Goal: Task Accomplishment & Management: Complete application form

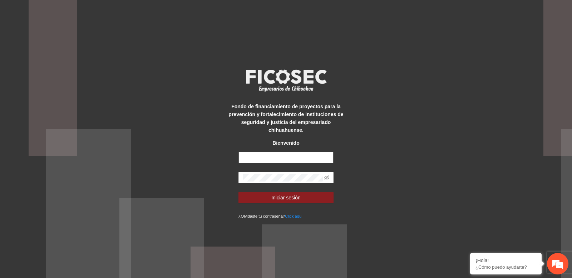
click at [270, 156] on input "text" at bounding box center [285, 157] width 95 height 11
type input "**********"
click at [288, 196] on span "Iniciar sesión" at bounding box center [285, 198] width 29 height 8
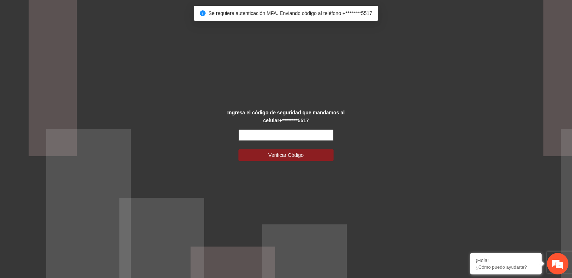
click at [287, 134] on input "text" at bounding box center [285, 134] width 95 height 11
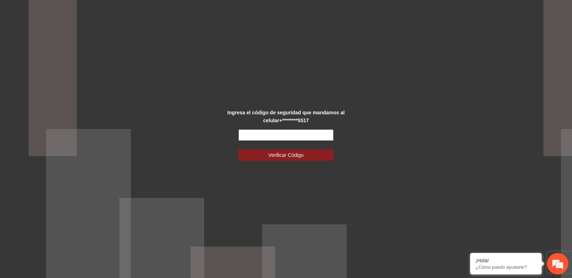
click at [277, 135] on input "text" at bounding box center [285, 134] width 95 height 11
type input "******"
click at [238, 149] on button "Verificar Código" at bounding box center [285, 154] width 95 height 11
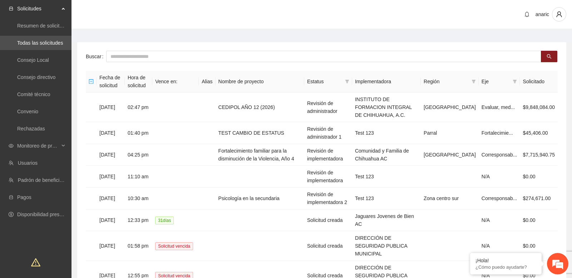
click at [140, 34] on main "Buscar Fecha de solicitud Hora de solicitud Vence en: Alias Nombre de proyecto …" at bounding box center [321, 212] width 500 height 364
click at [55, 146] on span "Monitoreo de proyectos" at bounding box center [38, 146] width 42 height 14
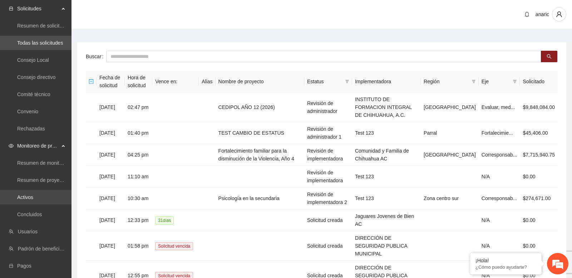
click at [33, 197] on link "Activos" at bounding box center [25, 197] width 16 height 6
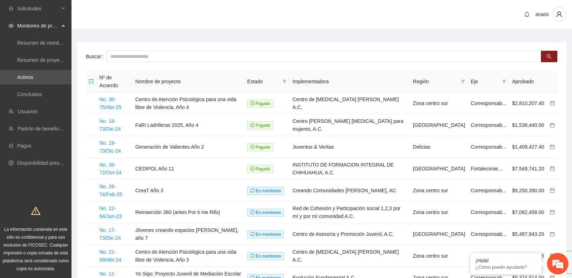
click at [105, 35] on main "Buscar Nº de Acuerdo Nombre de proyecto Estado Implementadora Región Eje Aproba…" at bounding box center [321, 188] width 500 height 317
click at [58, 9] on span "Solicitudes" at bounding box center [38, 8] width 42 height 14
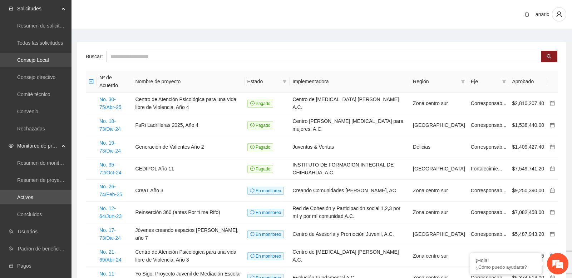
click at [45, 59] on link "Consejo Local" at bounding box center [33, 60] width 32 height 6
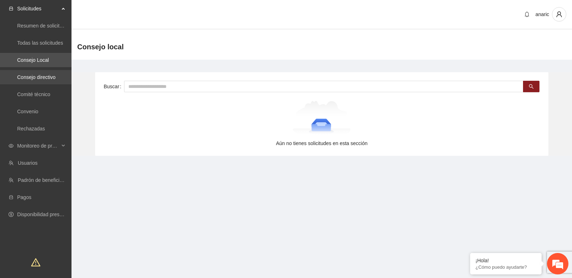
click at [49, 75] on link "Consejo directivo" at bounding box center [36, 77] width 38 height 6
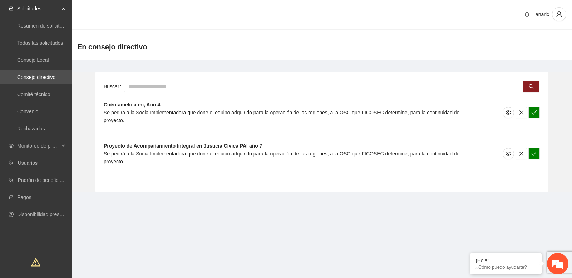
click at [120, 63] on main "Buscar Cuéntamelo a mí, Año 4 Se pedirá a la Socia Implementadora que done el e…" at bounding box center [321, 129] width 500 height 139
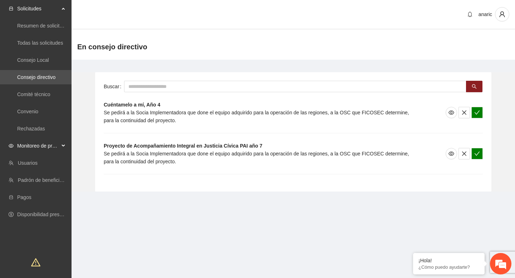
click at [59, 144] on span "Monitoreo de proyectos" at bounding box center [38, 146] width 42 height 14
click at [33, 196] on link "Activos" at bounding box center [25, 197] width 16 height 6
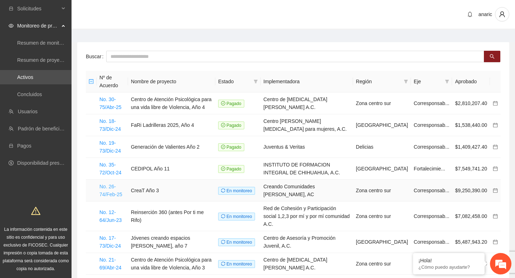
click at [110, 187] on link "No. 26-74/Feb-25" at bounding box center [110, 191] width 23 height 14
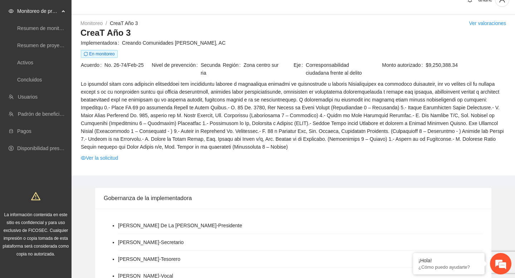
scroll to position [680, 0]
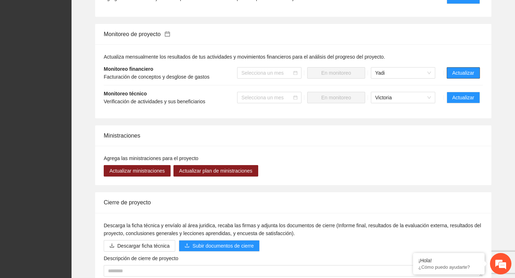
click at [458, 77] on span "Actualizar" at bounding box center [463, 73] width 22 height 8
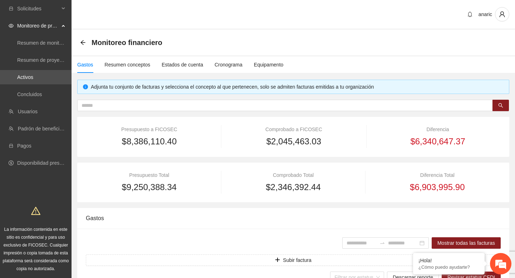
type input "**********"
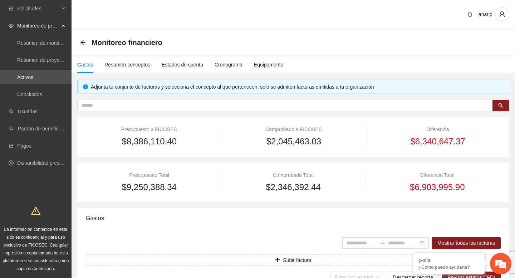
type input "**********"
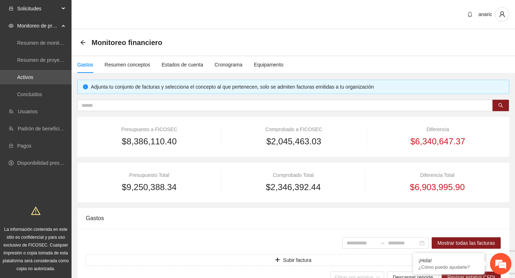
click at [64, 9] on div "Solicitudes" at bounding box center [35, 8] width 71 height 14
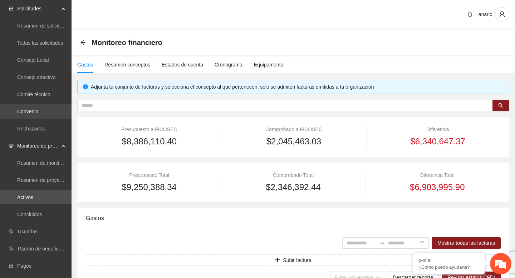
click at [38, 109] on link "Convenio" at bounding box center [27, 112] width 21 height 6
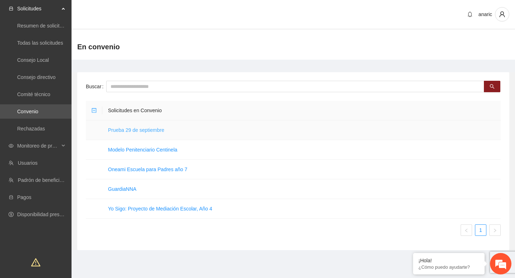
click at [155, 131] on link "Prueba 29 de septiembre" at bounding box center [136, 130] width 56 height 6
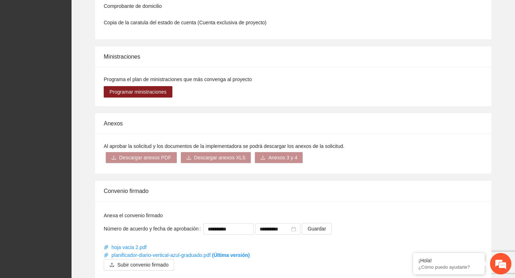
scroll to position [527, 0]
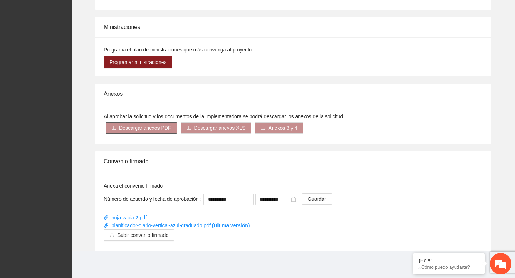
click at [167, 130] on span "Descargar anexos PDF" at bounding box center [145, 128] width 52 height 8
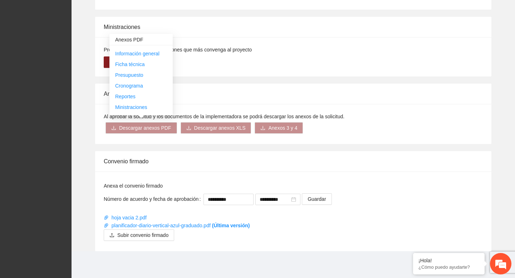
click at [188, 111] on div "Al aprobar la solicitud y los documentos de la implementadora se podrá descarga…" at bounding box center [293, 124] width 396 height 40
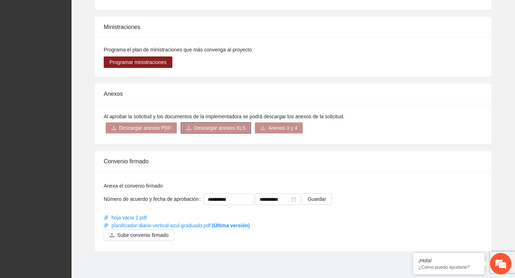
click at [223, 125] on span "Descargar anexos XLS" at bounding box center [219, 128] width 51 height 8
click at [224, 75] on link "Información general" at bounding box center [212, 75] width 44 height 6
click at [267, 74] on div "Programa el plan de ministraciones que más convenga al proyecto Programar minis…" at bounding box center [293, 56] width 396 height 39
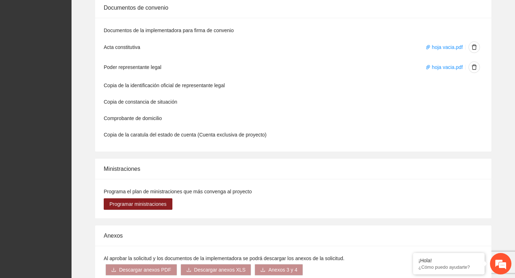
scroll to position [0, 0]
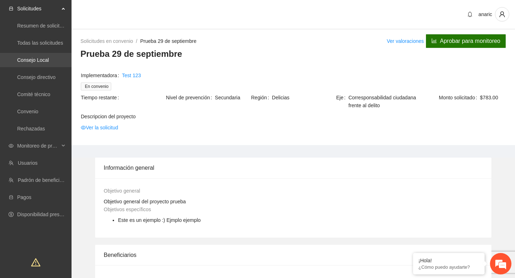
click at [43, 60] on link "Consejo Local" at bounding box center [33, 60] width 32 height 6
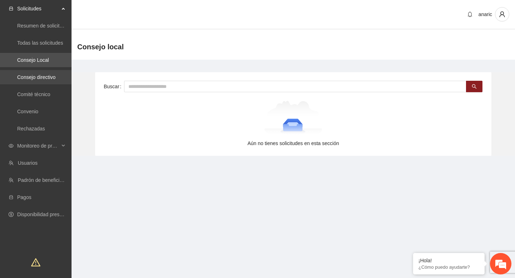
click at [51, 75] on link "Consejo directivo" at bounding box center [36, 77] width 38 height 6
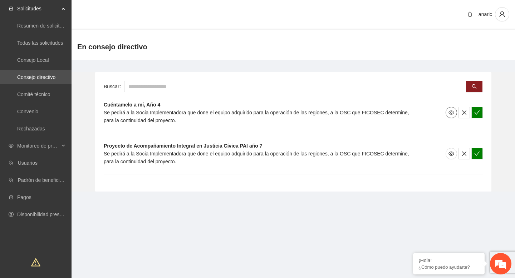
click at [449, 112] on icon "eye" at bounding box center [451, 112] width 6 height 4
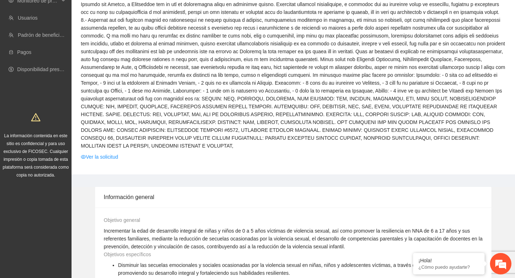
scroll to position [179, 0]
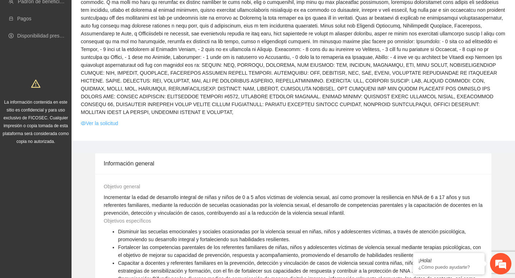
click at [113, 123] on link "Ver la solicitud" at bounding box center [99, 123] width 37 height 8
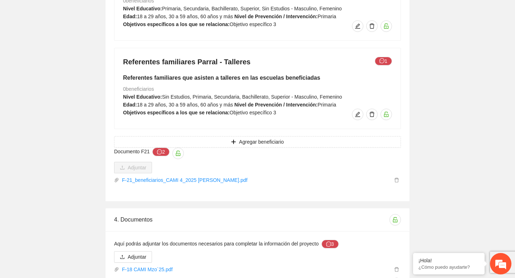
scroll to position [5298, 0]
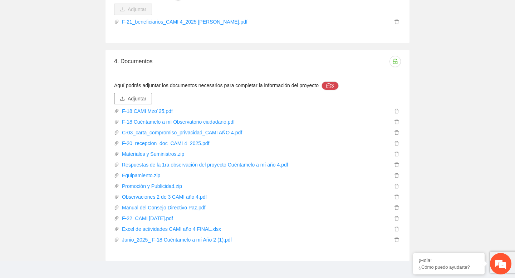
click at [139, 95] on span "Adjuntar" at bounding box center [137, 99] width 19 height 8
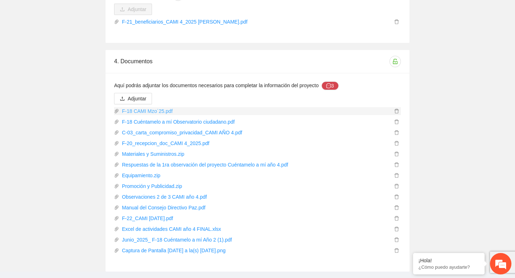
scroll to position [5309, 0]
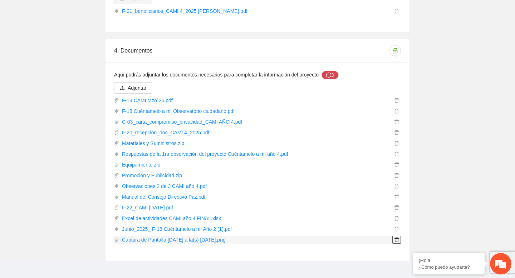
click at [395, 238] on icon "delete" at bounding box center [396, 240] width 4 height 5
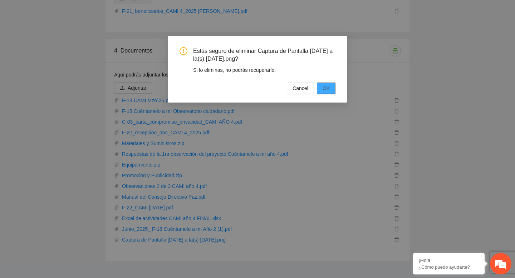
click at [326, 87] on span "OK" at bounding box center [325, 88] width 7 height 8
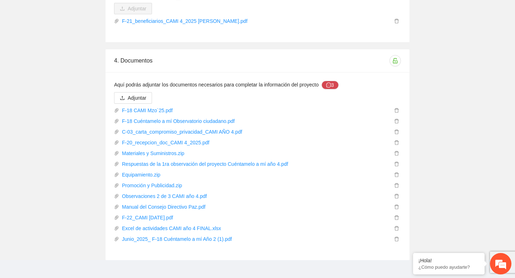
scroll to position [5298, 0]
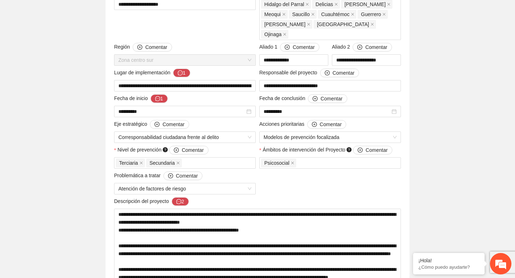
scroll to position [0, 0]
